Goal: Task Accomplishment & Management: Use online tool/utility

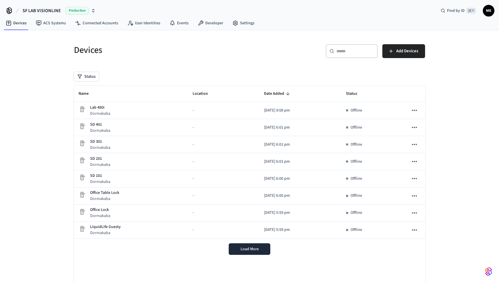
click at [95, 10] on button "SF LAB VISIONLINE Production" at bounding box center [59, 11] width 77 height 12
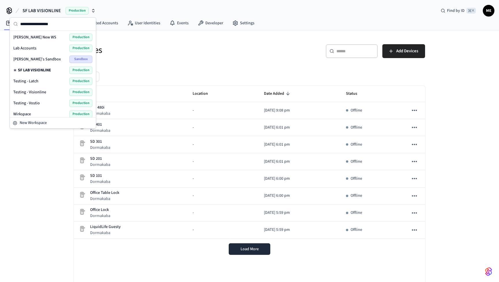
click at [47, 47] on div "Lab Accounts Production" at bounding box center [52, 48] width 79 height 8
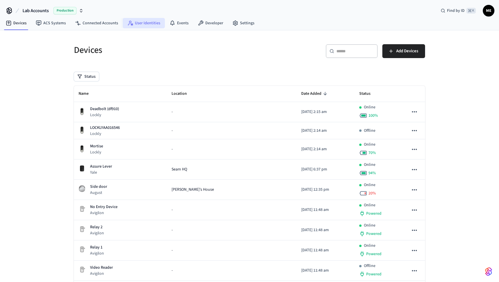
click at [147, 25] on link "User Identities" at bounding box center [144, 23] width 42 height 10
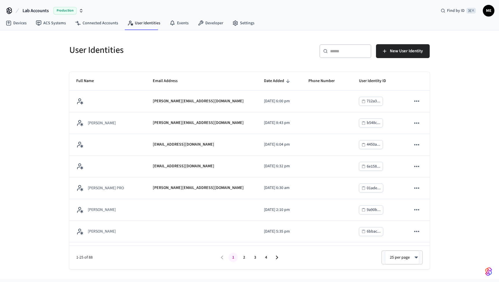
click at [354, 49] on input "text" at bounding box center [349, 51] width 38 height 6
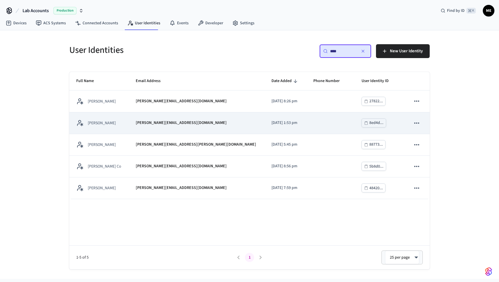
type input "****"
click at [217, 126] on div "[PERSON_NAME][EMAIL_ADDRESS][DOMAIN_NAME]" at bounding box center [197, 123] width 122 height 6
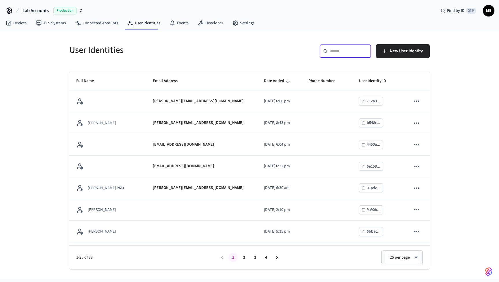
click at [352, 53] on input "text" at bounding box center [349, 51] width 38 height 6
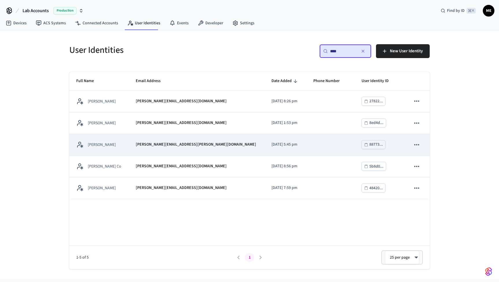
type input "****"
click at [205, 142] on div "[PERSON_NAME][EMAIL_ADDRESS][PERSON_NAME][DOMAIN_NAME]" at bounding box center [197, 145] width 122 height 6
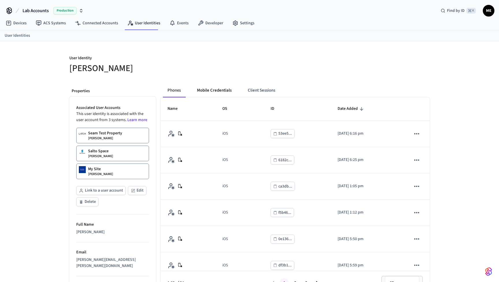
click at [226, 91] on button "Mobile Credentials" at bounding box center [214, 91] width 44 height 14
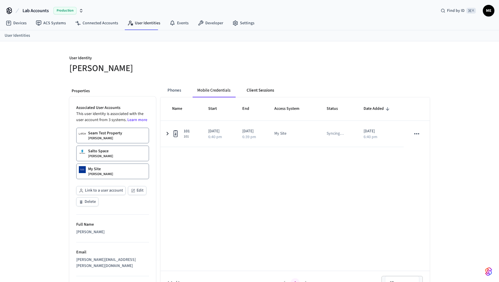
click at [259, 88] on button "Client Sessions" at bounding box center [260, 91] width 37 height 14
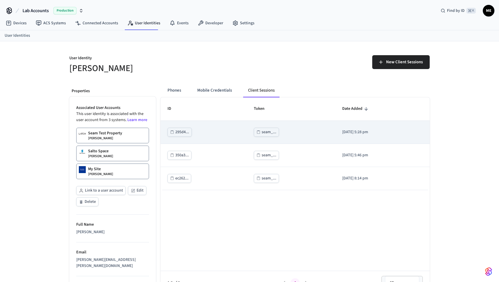
click at [247, 130] on td "seam_..." at bounding box center [291, 132] width 88 height 23
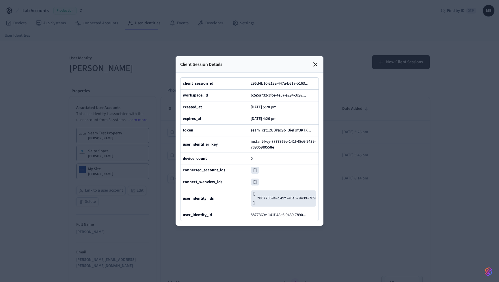
click at [311, 28] on div at bounding box center [249, 141] width 499 height 282
click at [316, 66] on icon at bounding box center [315, 64] width 7 height 7
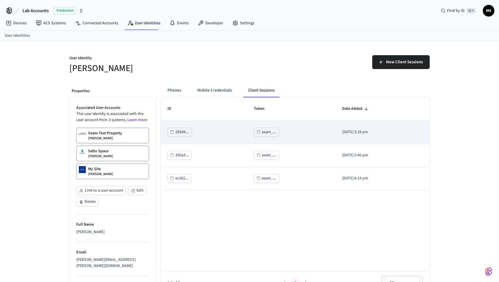
click at [265, 129] on div "seam_..." at bounding box center [269, 132] width 15 height 7
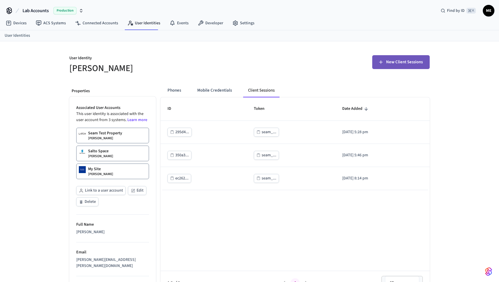
click at [392, 60] on span "New Client Sessions" at bounding box center [404, 62] width 37 height 8
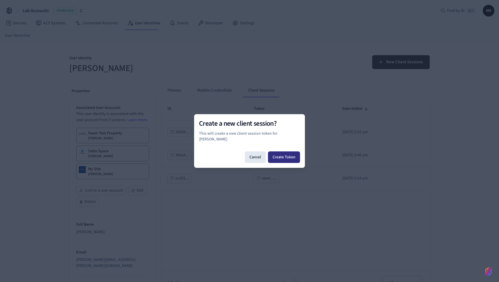
click at [283, 158] on button "Create Token" at bounding box center [284, 157] width 32 height 12
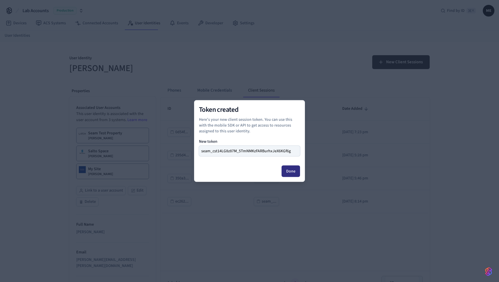
click at [291, 172] on button "Done" at bounding box center [291, 172] width 18 height 12
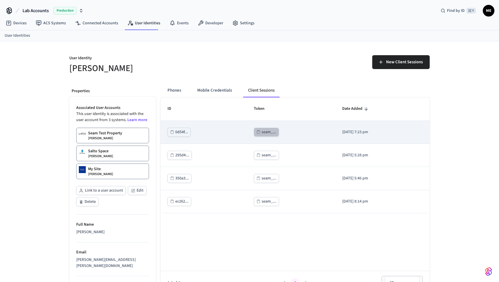
click at [262, 132] on div "seam_..." at bounding box center [269, 132] width 15 height 7
